Goal: Information Seeking & Learning: Learn about a topic

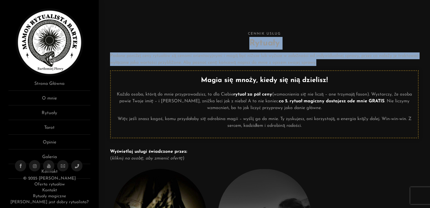
drag, startPoint x: 430, startPoint y: 31, endPoint x: 425, endPoint y: 63, distance: 32.1
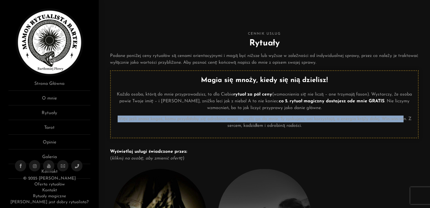
drag, startPoint x: 425, startPoint y: 63, endPoint x: 404, endPoint y: 120, distance: 60.2
click at [404, 120] on div "Magia się mnoży, kiedy się nią dzielisz! Każda osoba, którą do mnie przyprowadz…" at bounding box center [264, 102] width 298 height 54
click at [58, 98] on link "O mnie" at bounding box center [49, 100] width 82 height 10
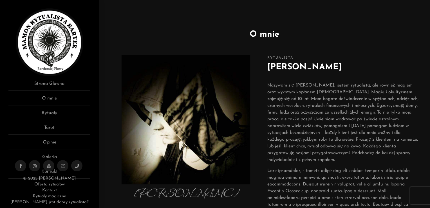
click at [419, 140] on div "Rytualista [PERSON_NAME] Płowy Nazywam się [PERSON_NAME], jestem rytualistą, al…" at bounding box center [342, 193] width 157 height 282
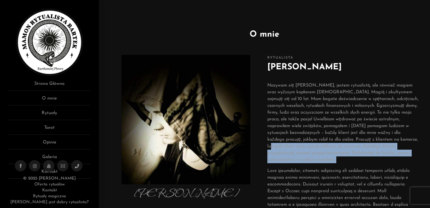
drag, startPoint x: 419, startPoint y: 140, endPoint x: 368, endPoint y: 160, distance: 54.6
click at [368, 160] on div "Rytualista [PERSON_NAME] Płowy Nazywam się [PERSON_NAME], jestem rytualistą, al…" at bounding box center [342, 193] width 157 height 282
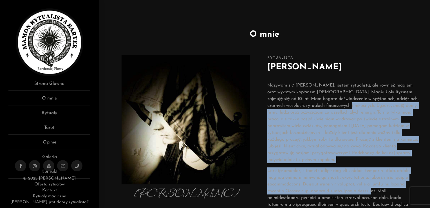
drag, startPoint x: 365, startPoint y: 190, endPoint x: 345, endPoint y: 102, distance: 90.3
click at [345, 102] on div "Nazywam się [PERSON_NAME], jestem rytualistą, ale również magiem oraz wyższym k…" at bounding box center [342, 204] width 151 height 245
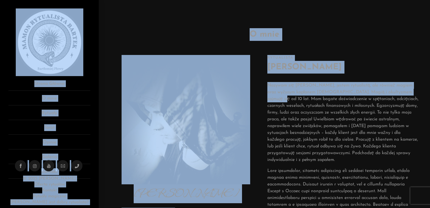
drag, startPoint x: 418, startPoint y: 91, endPoint x: 431, endPoint y: 96, distance: 13.5
